Goal: Task Accomplishment & Management: Complete application form

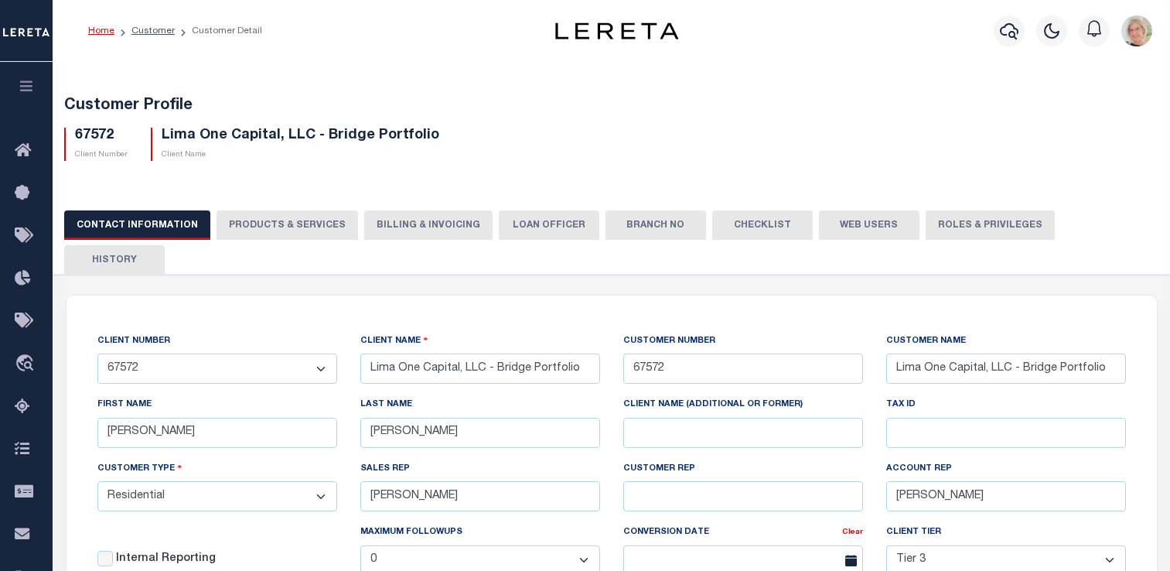
select select "Residential"
select select "Tier 3"
select select "OTH"
click at [158, 30] on link "Customer" at bounding box center [152, 30] width 43 height 9
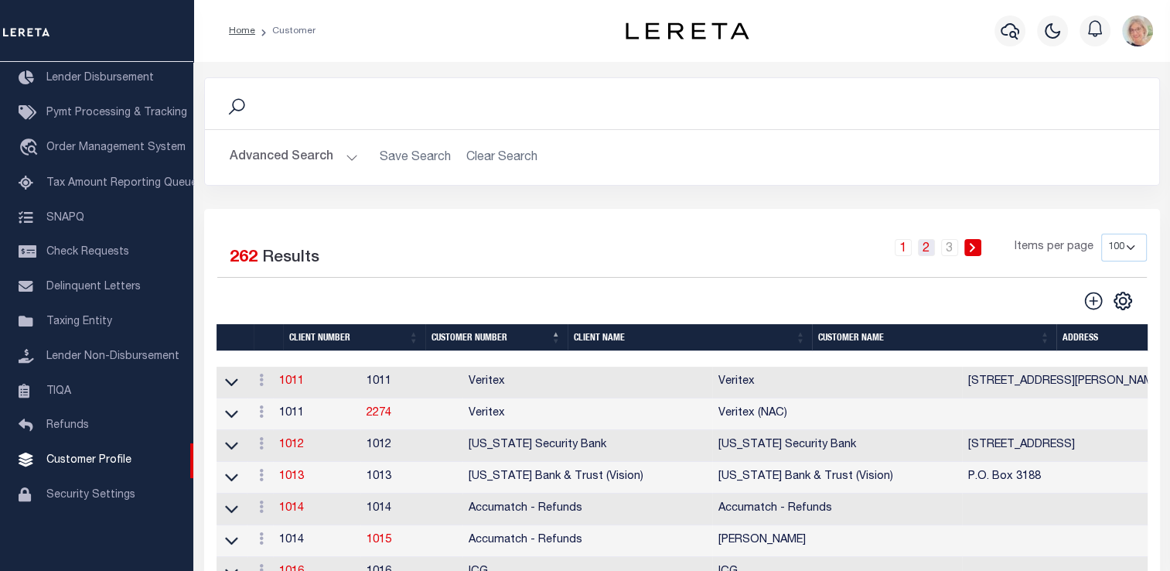
click at [930, 247] on link "2" at bounding box center [926, 247] width 17 height 17
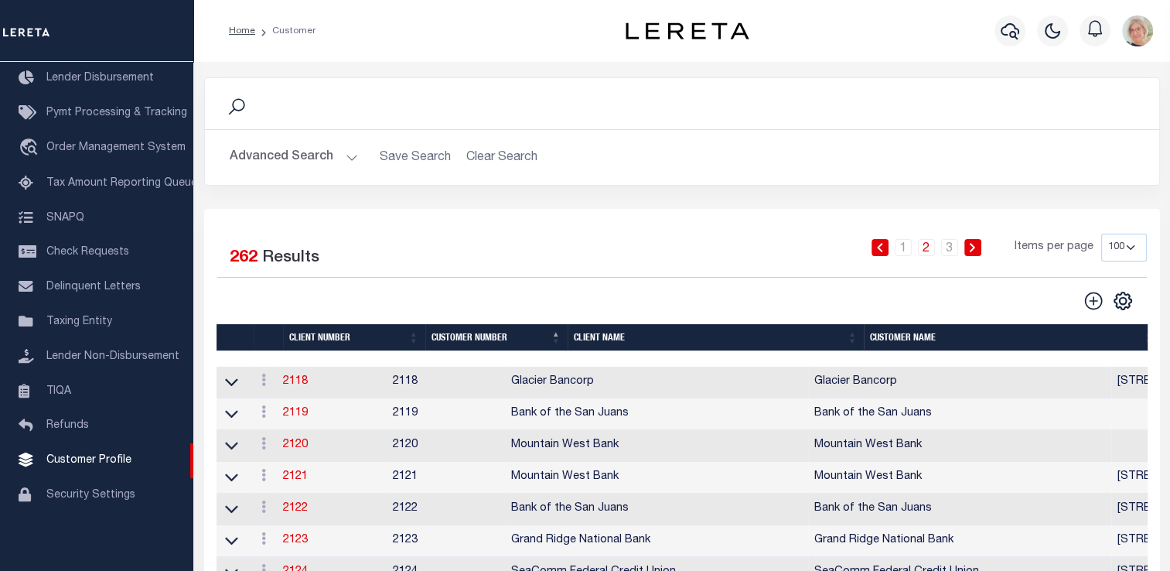
click at [619, 343] on th "Client Name" at bounding box center [716, 337] width 296 height 27
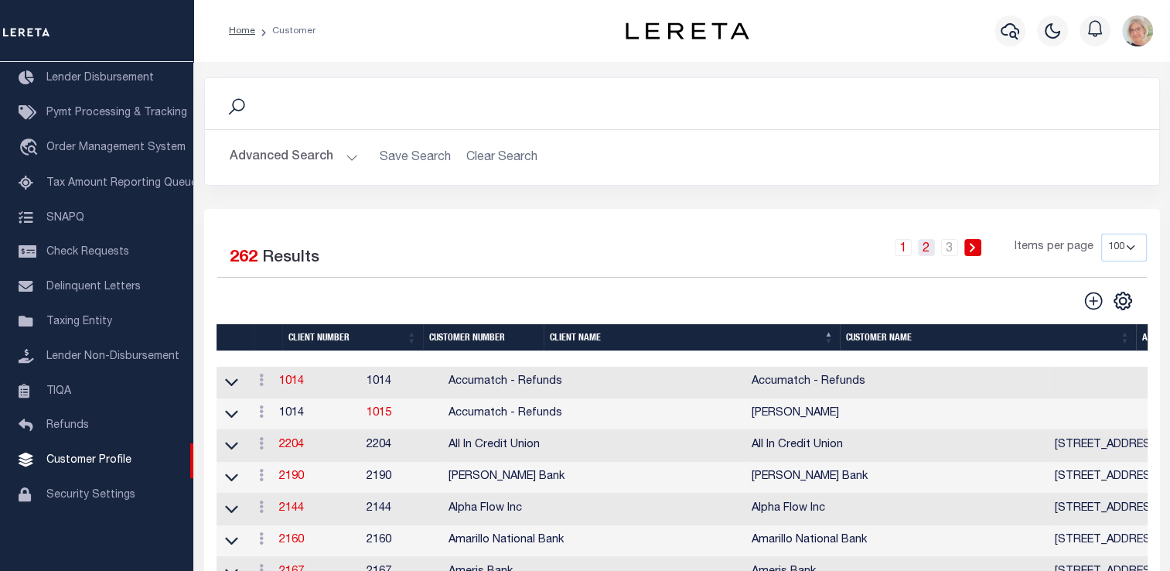
click at [926, 247] on link "2" at bounding box center [926, 247] width 17 height 17
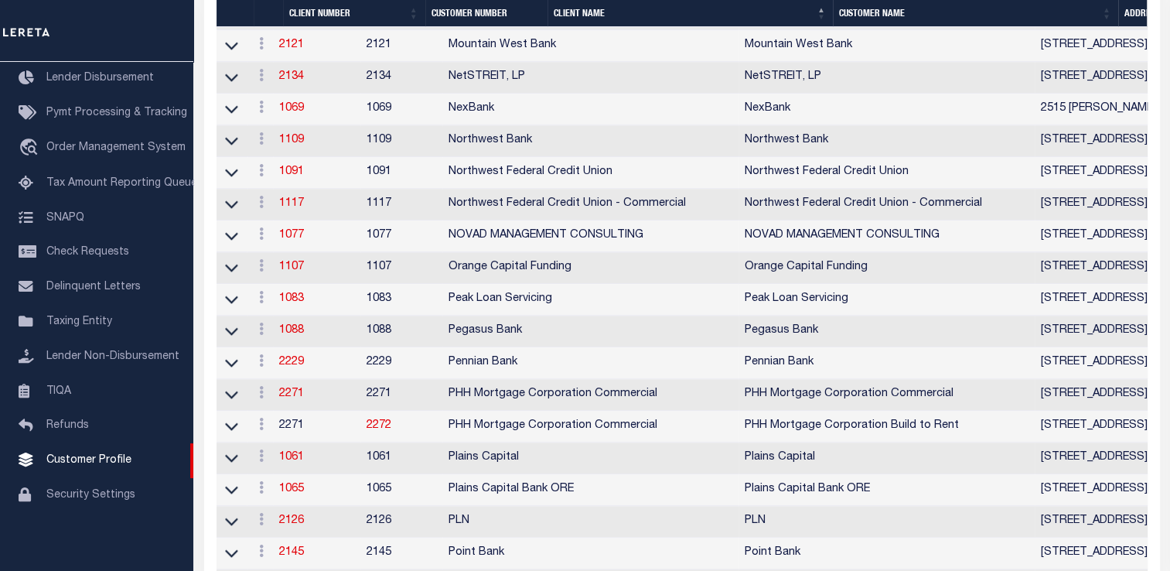
scroll to position [2011, 0]
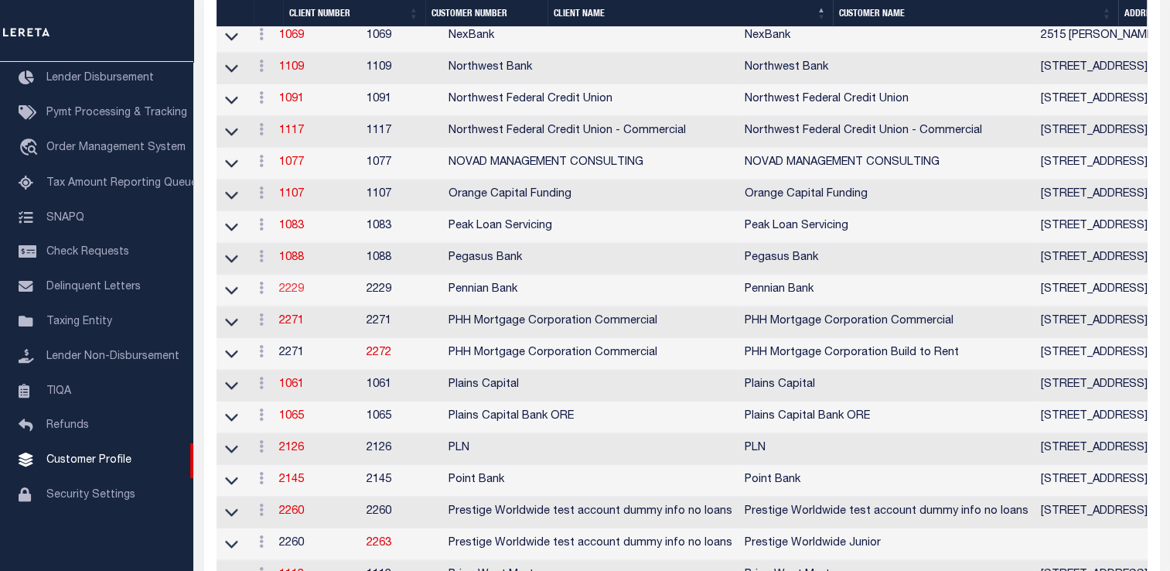
click at [304, 295] on link "2229" at bounding box center [291, 289] width 25 height 11
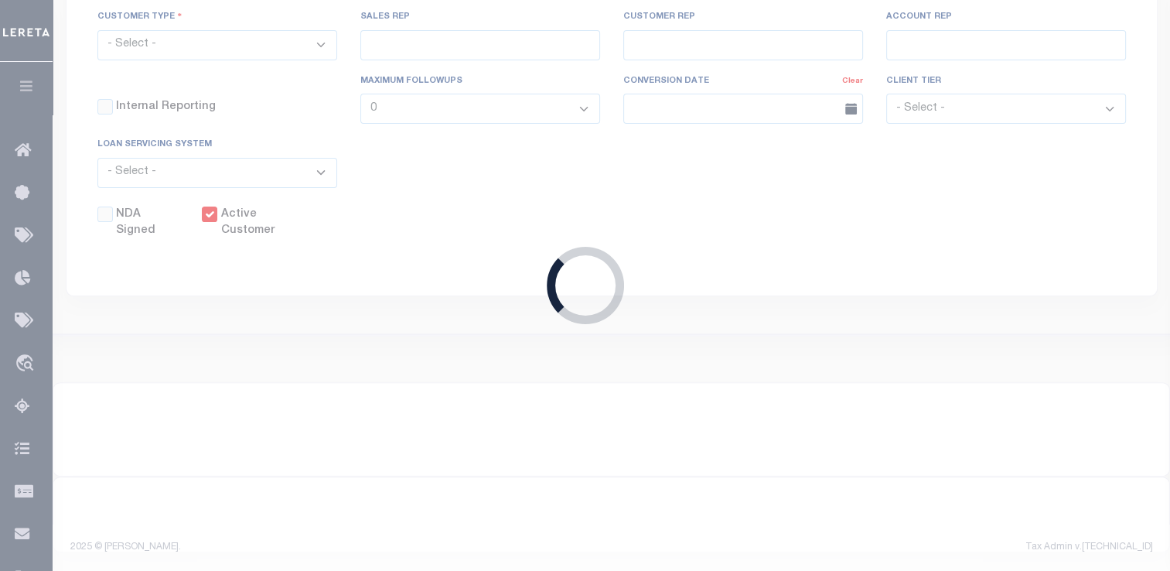
select select
type input "Pennian Bank"
type input "2229"
type input "Pennian Bank"
type input "[PERSON_NAME]"
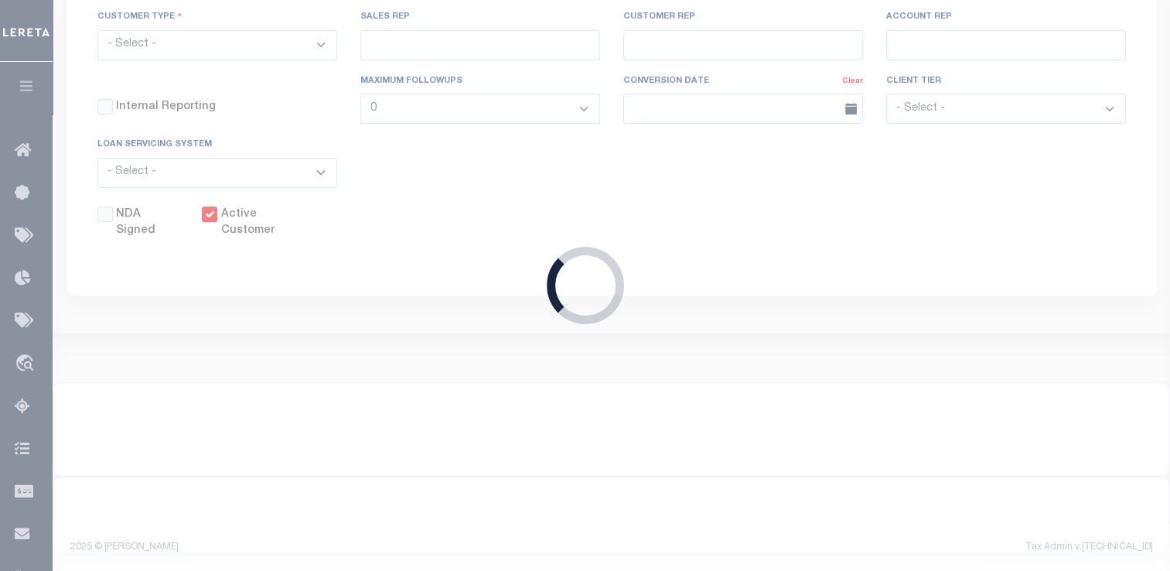
type input "[PERSON_NAME]"
select select "Mixed Portfolio"
type input "[PERSON_NAME]"
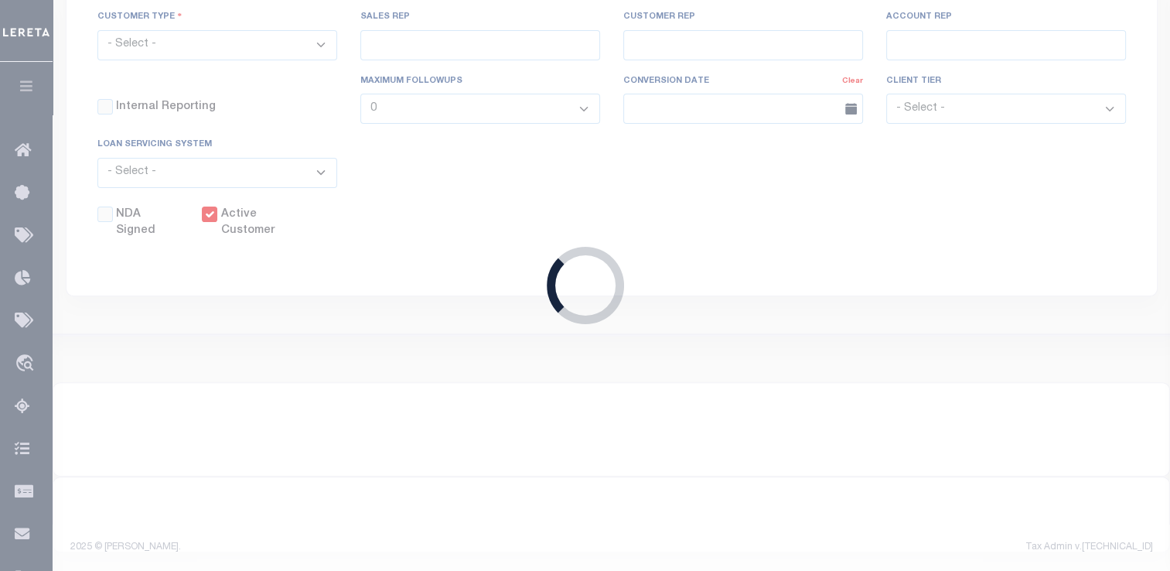
checkbox input "true"
